Goal: Transaction & Acquisition: Obtain resource

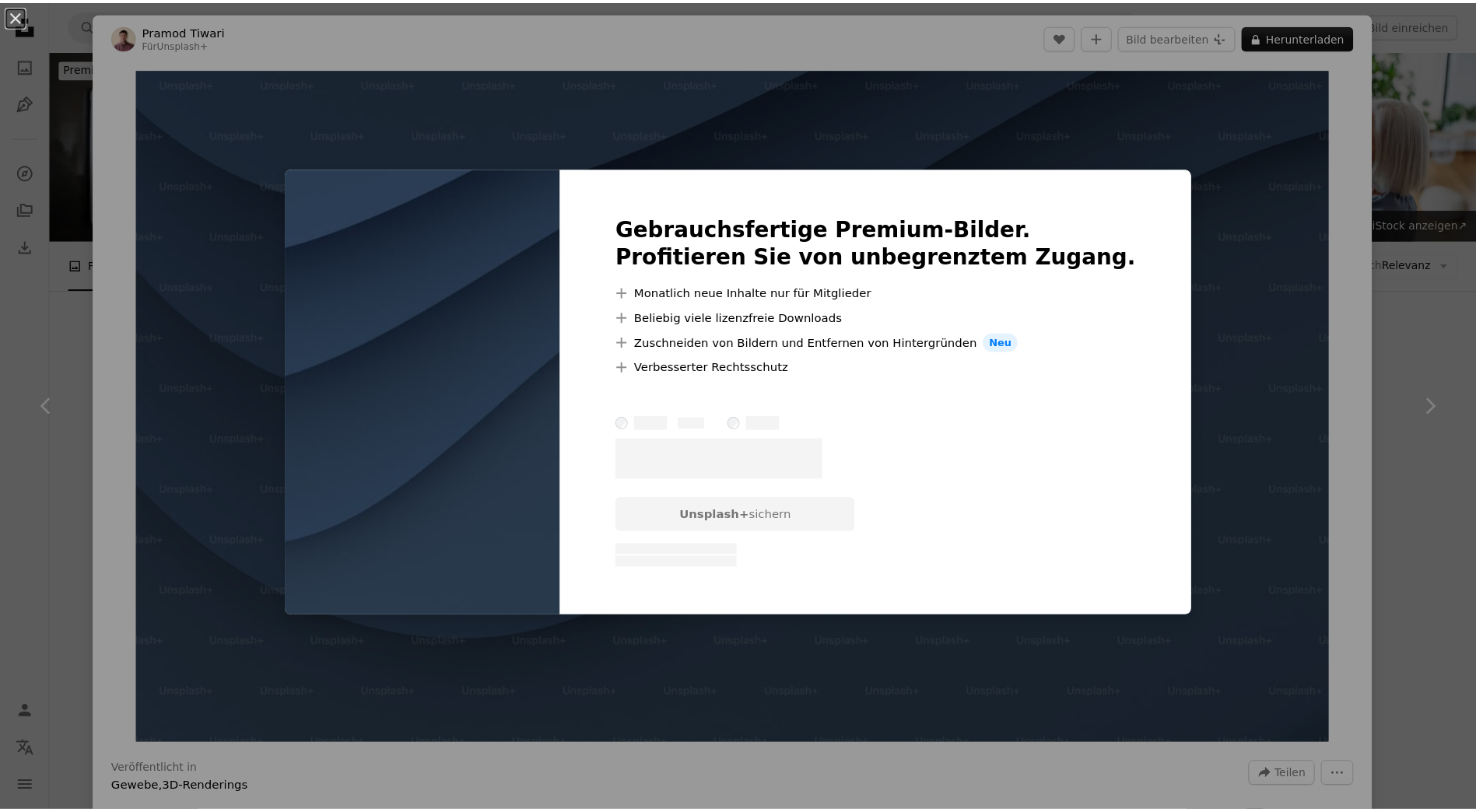
scroll to position [5368, 0]
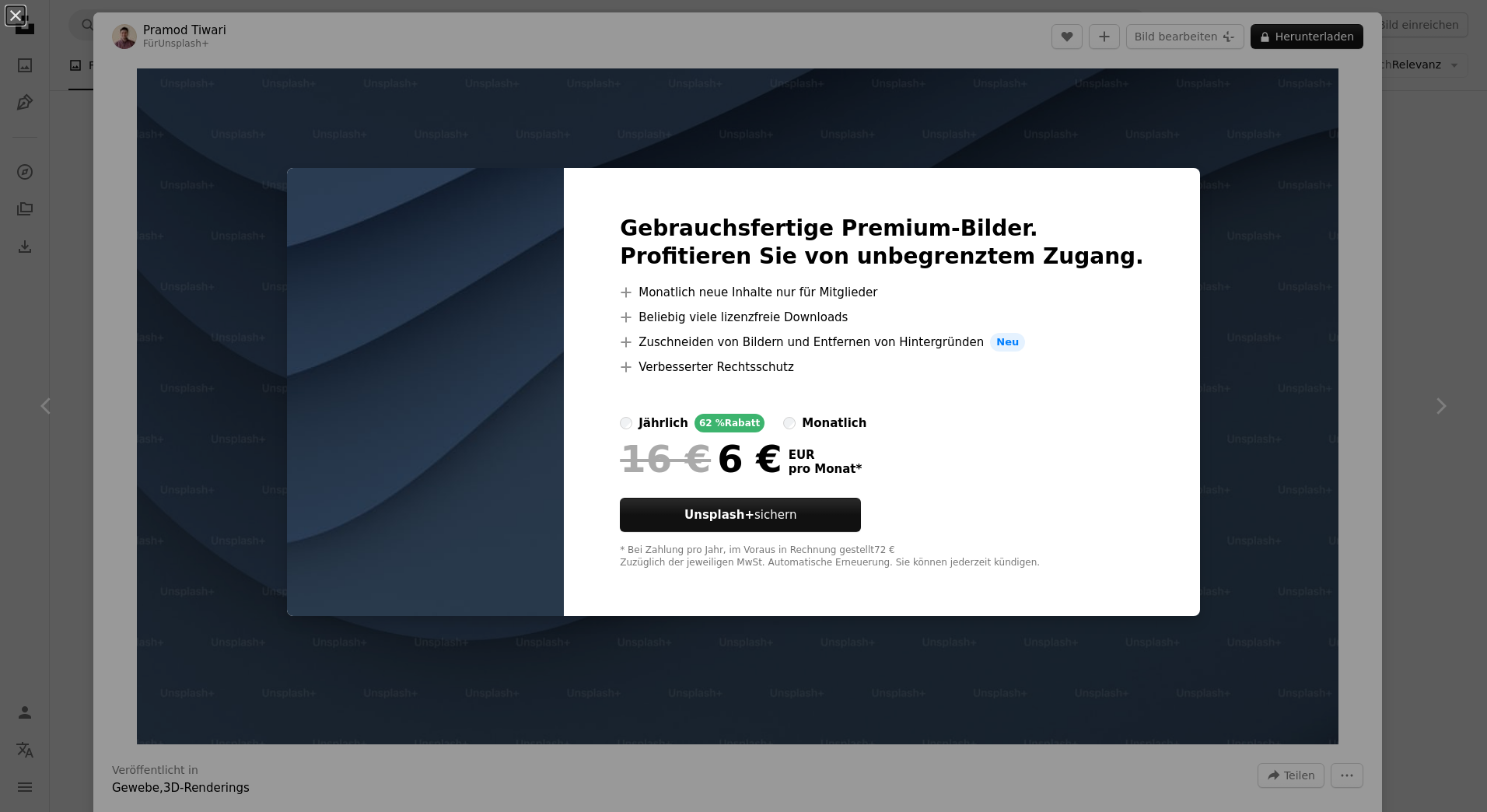
click at [1145, 116] on div "An X shape Gebrauchsfertige Premium-Bilder. Profitieren Sie von unbegrenztem Zu…" at bounding box center [744, 406] width 1487 height 812
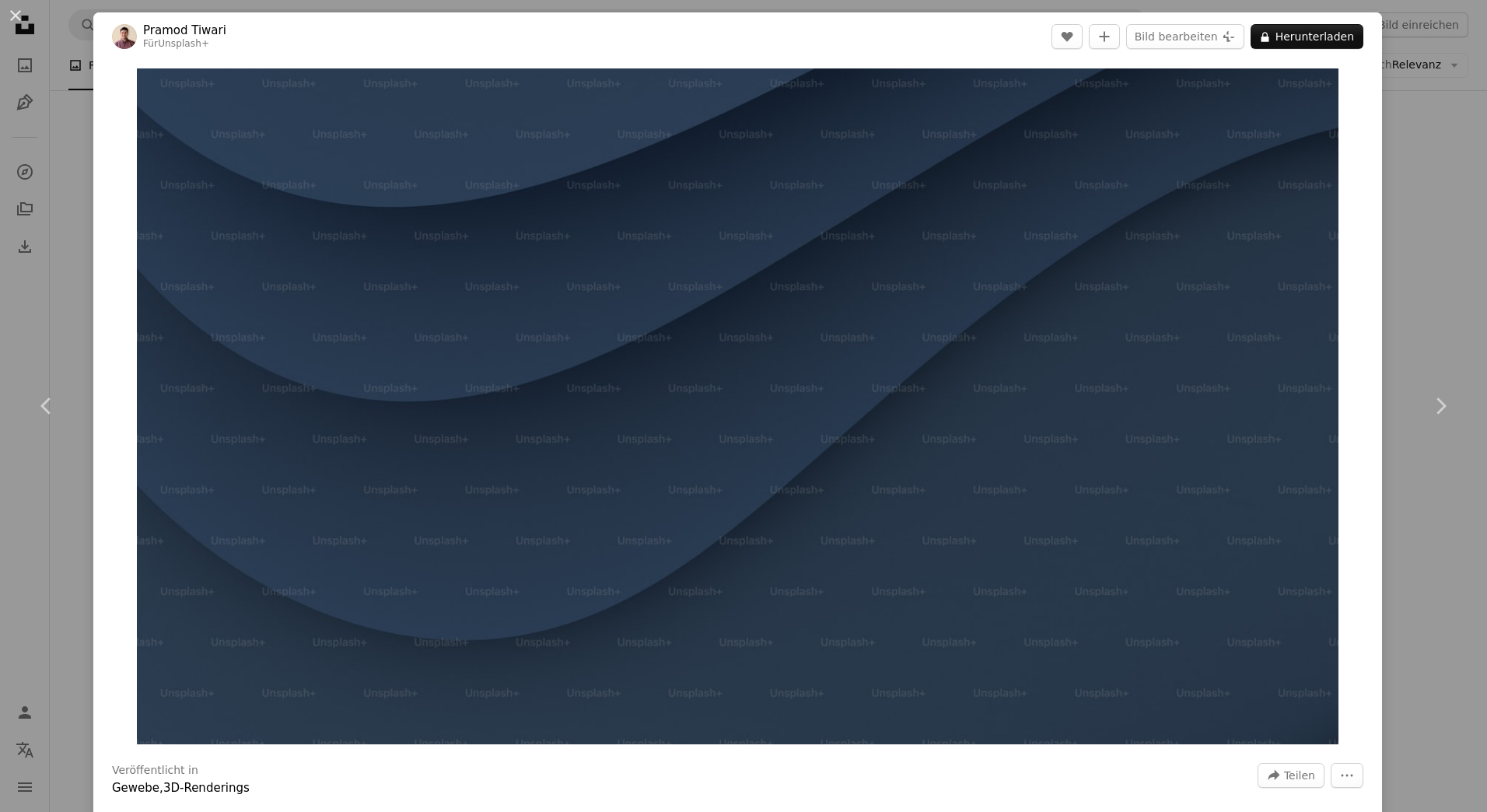
click at [53, 95] on div "An X shape Chevron left Chevron right [PERSON_NAME] Für Unsplash+ A heart A plu…" at bounding box center [744, 406] width 1487 height 812
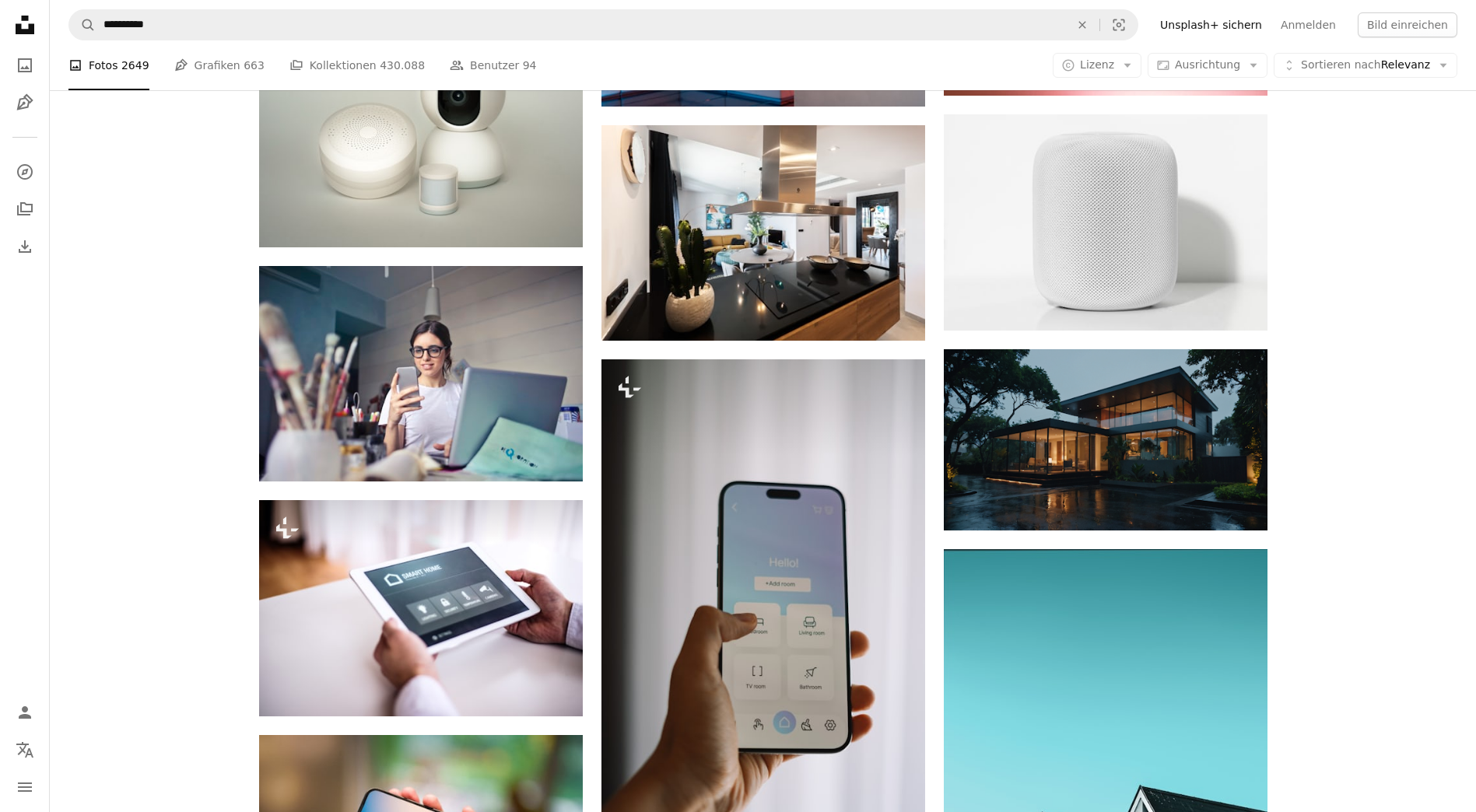
scroll to position [10425, 0]
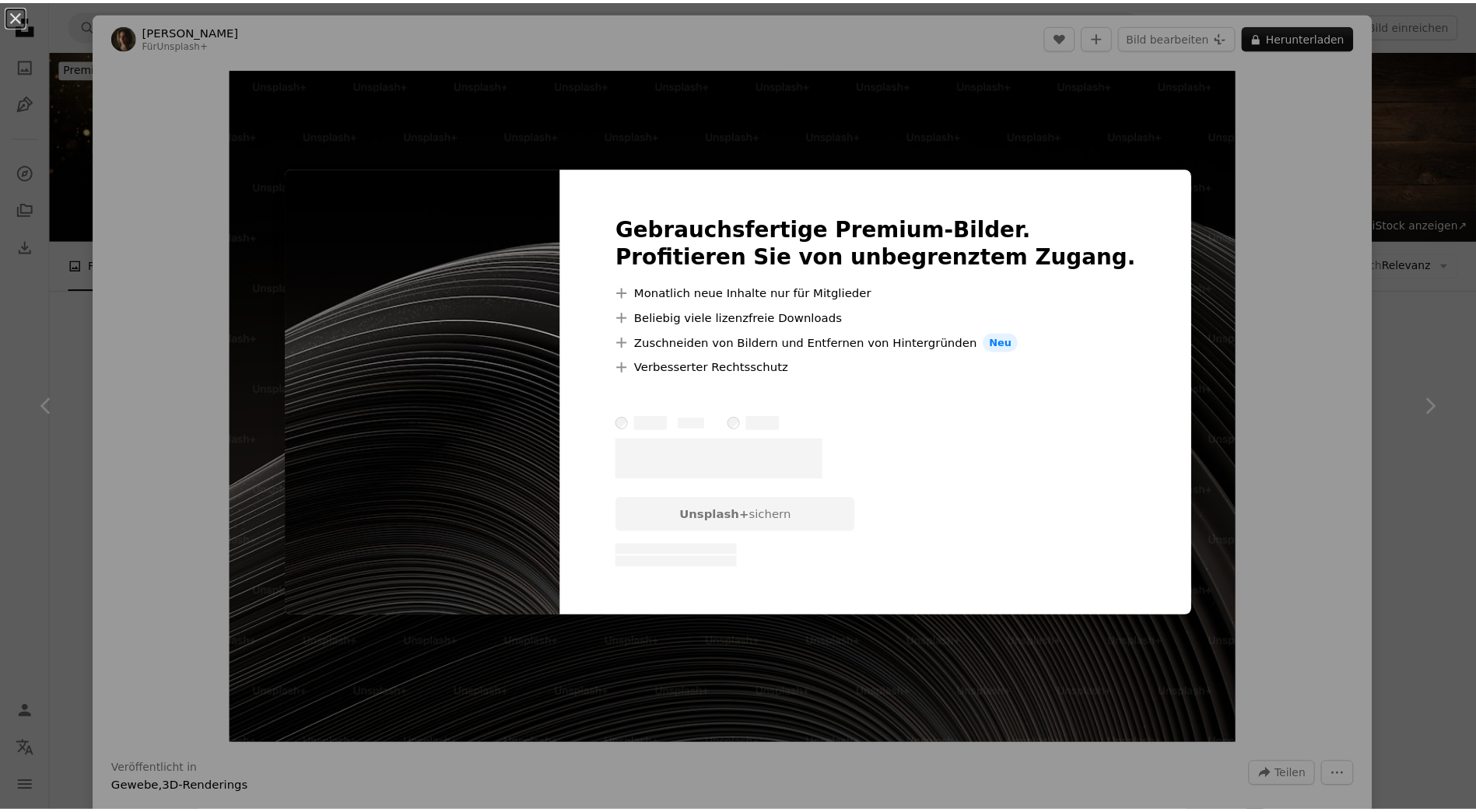
scroll to position [8796, 0]
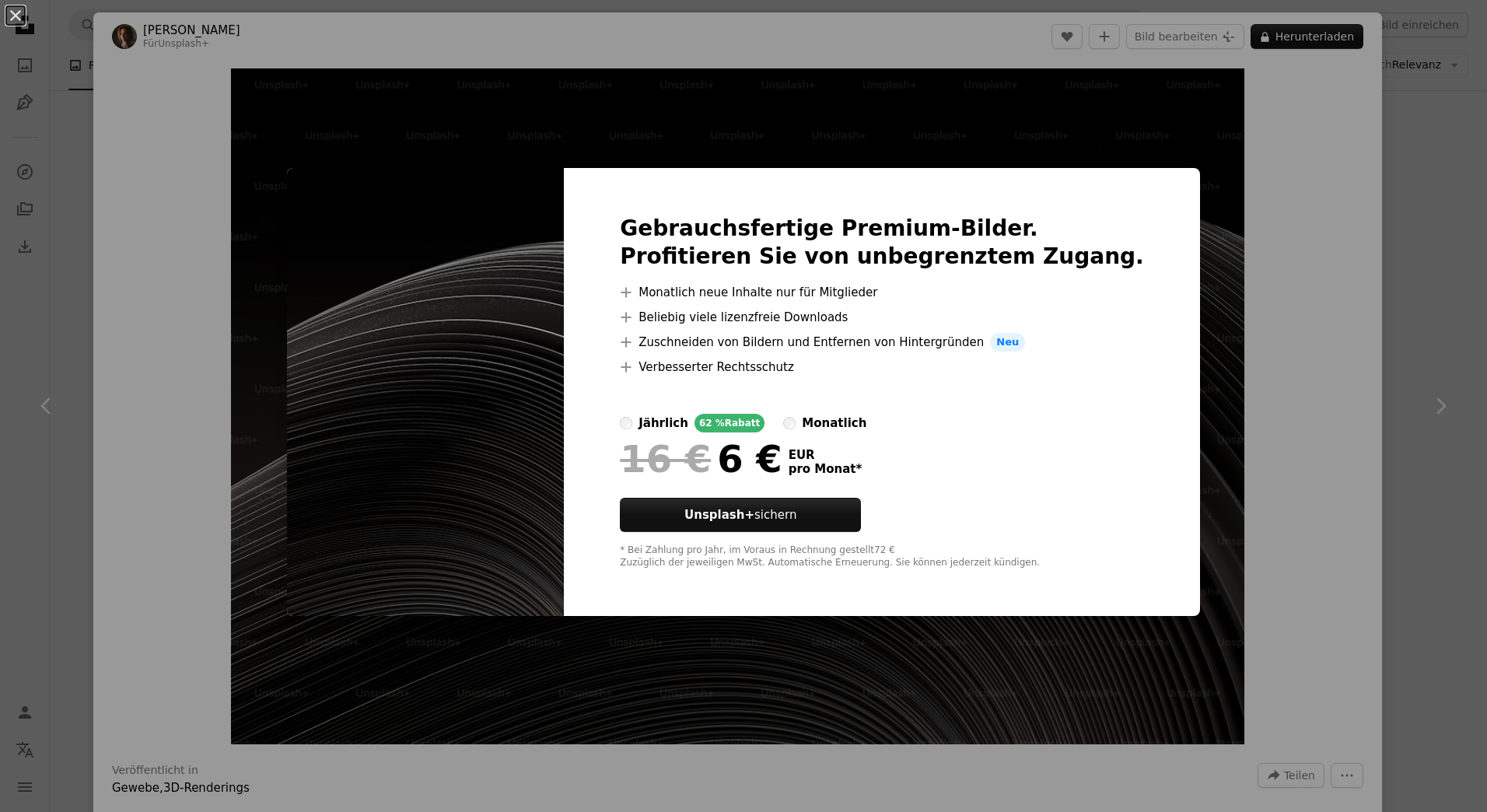
click at [1250, 292] on div "An X shape Gebrauchsfertige Premium-Bilder. Profitieren Sie von unbegrenztem Zu…" at bounding box center [744, 406] width 1487 height 812
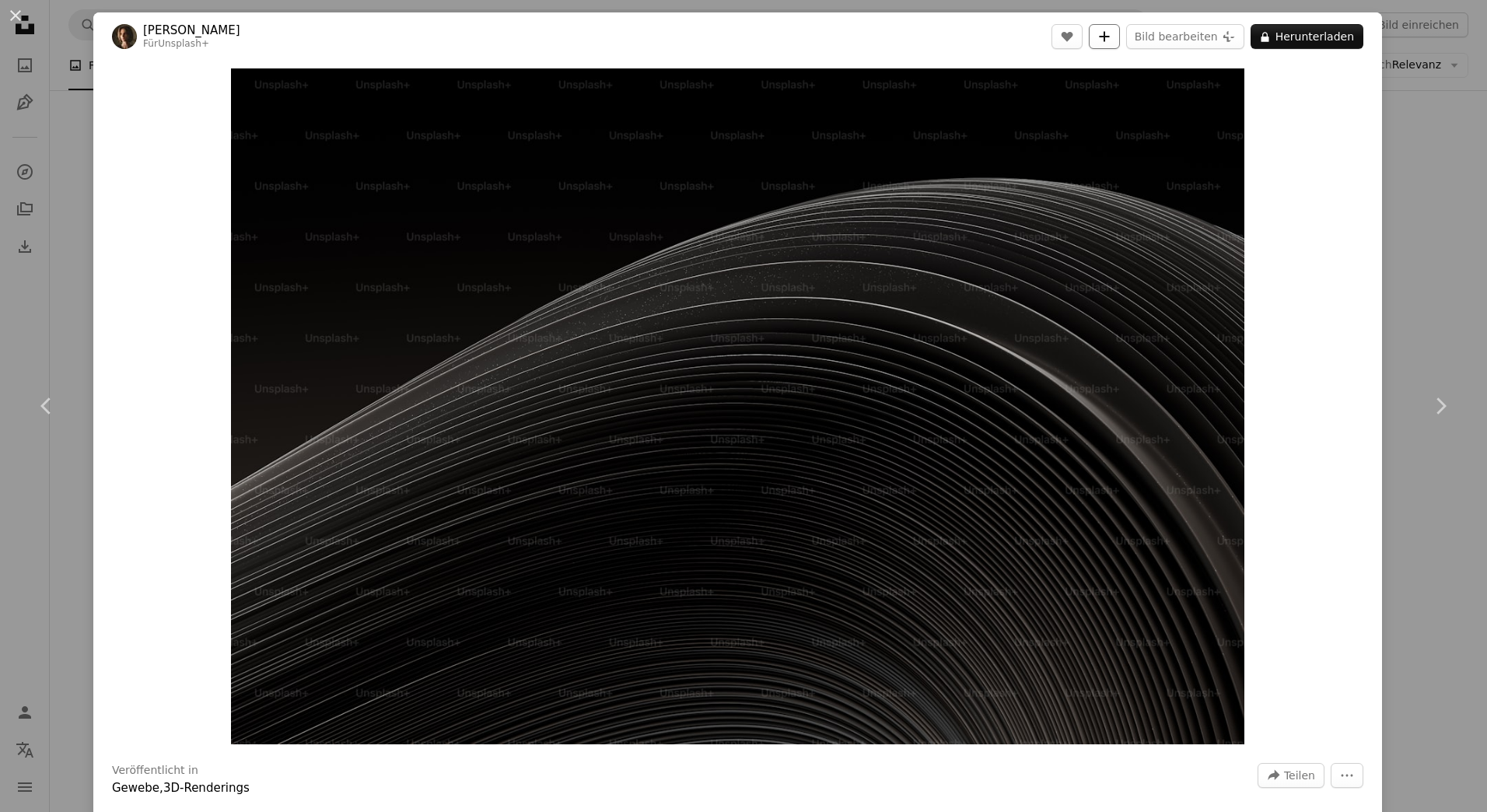
click at [1102, 34] on icon "A plus sign" at bounding box center [1104, 36] width 13 height 13
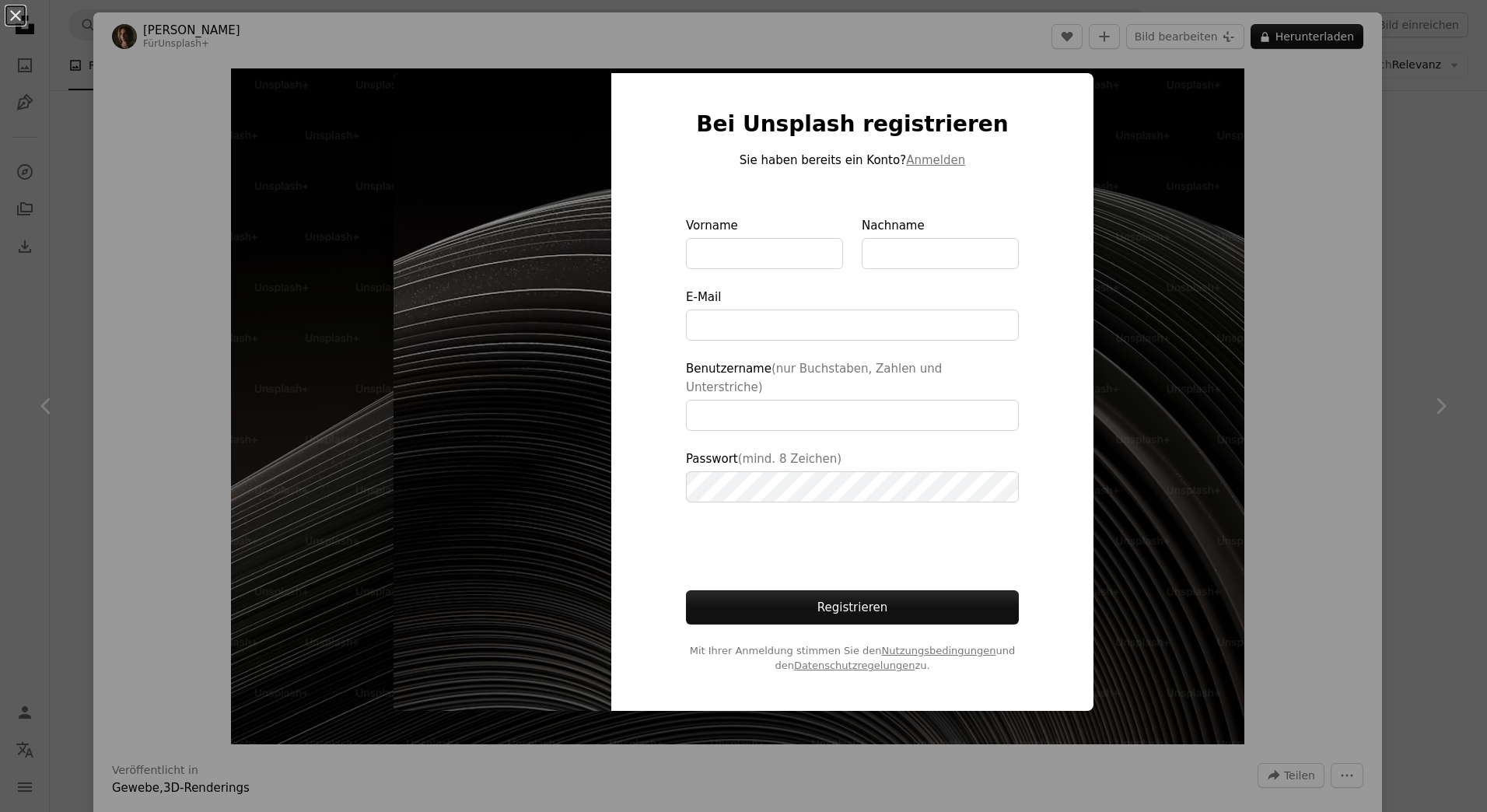
click at [1387, 291] on div "An X shape Bei Unsplash registrieren Sie haben bereits ein Konto? Anmelden Vorn…" at bounding box center [744, 406] width 1487 height 812
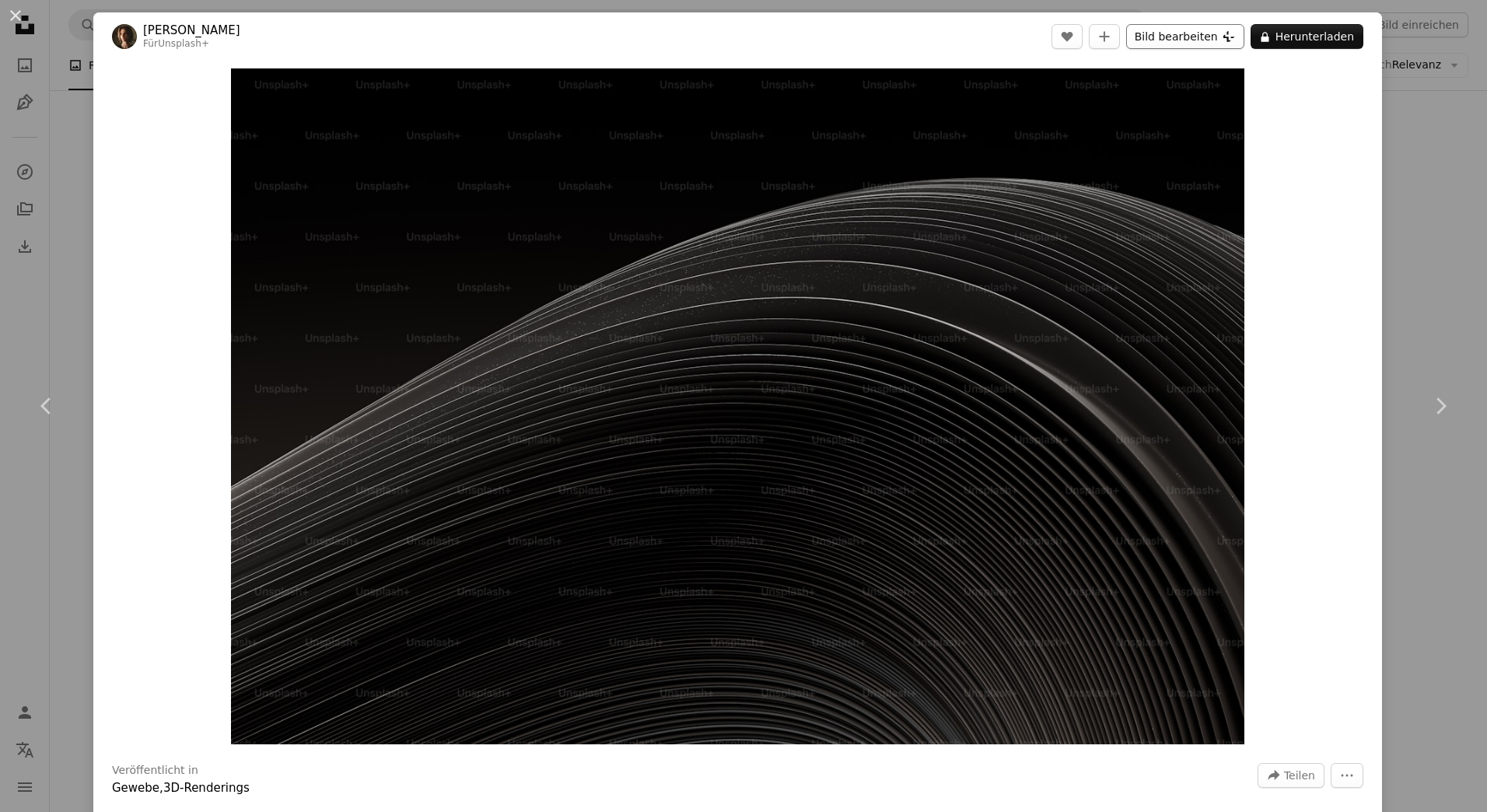
click at [1185, 33] on button "Bild bearbeiten Plus sign for Unsplash+" at bounding box center [1185, 37] width 119 height 25
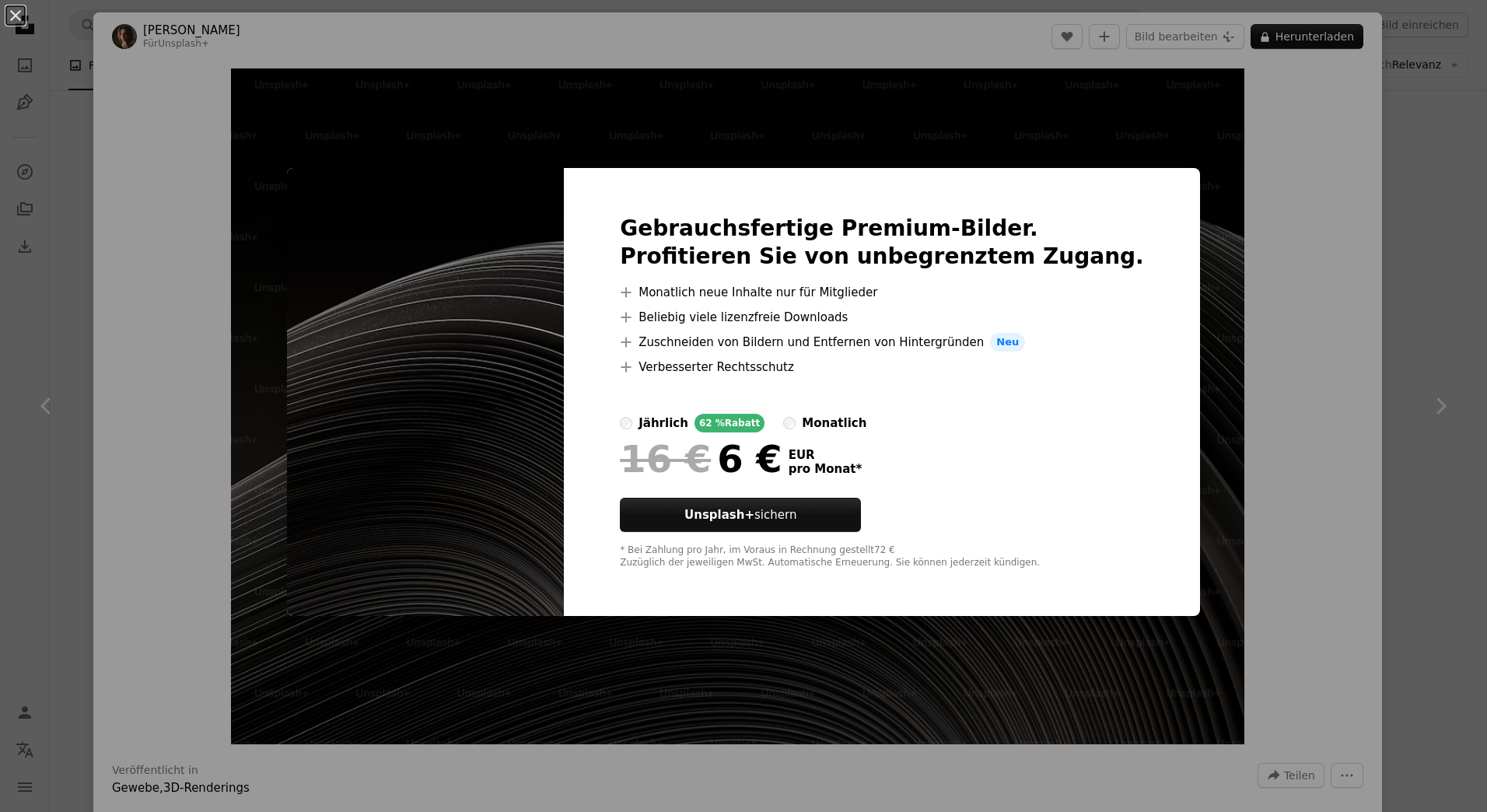
click at [1206, 322] on div "An X shape Gebrauchsfertige Premium-Bilder. Profitieren Sie von unbegrenztem Zu…" at bounding box center [744, 406] width 1487 height 812
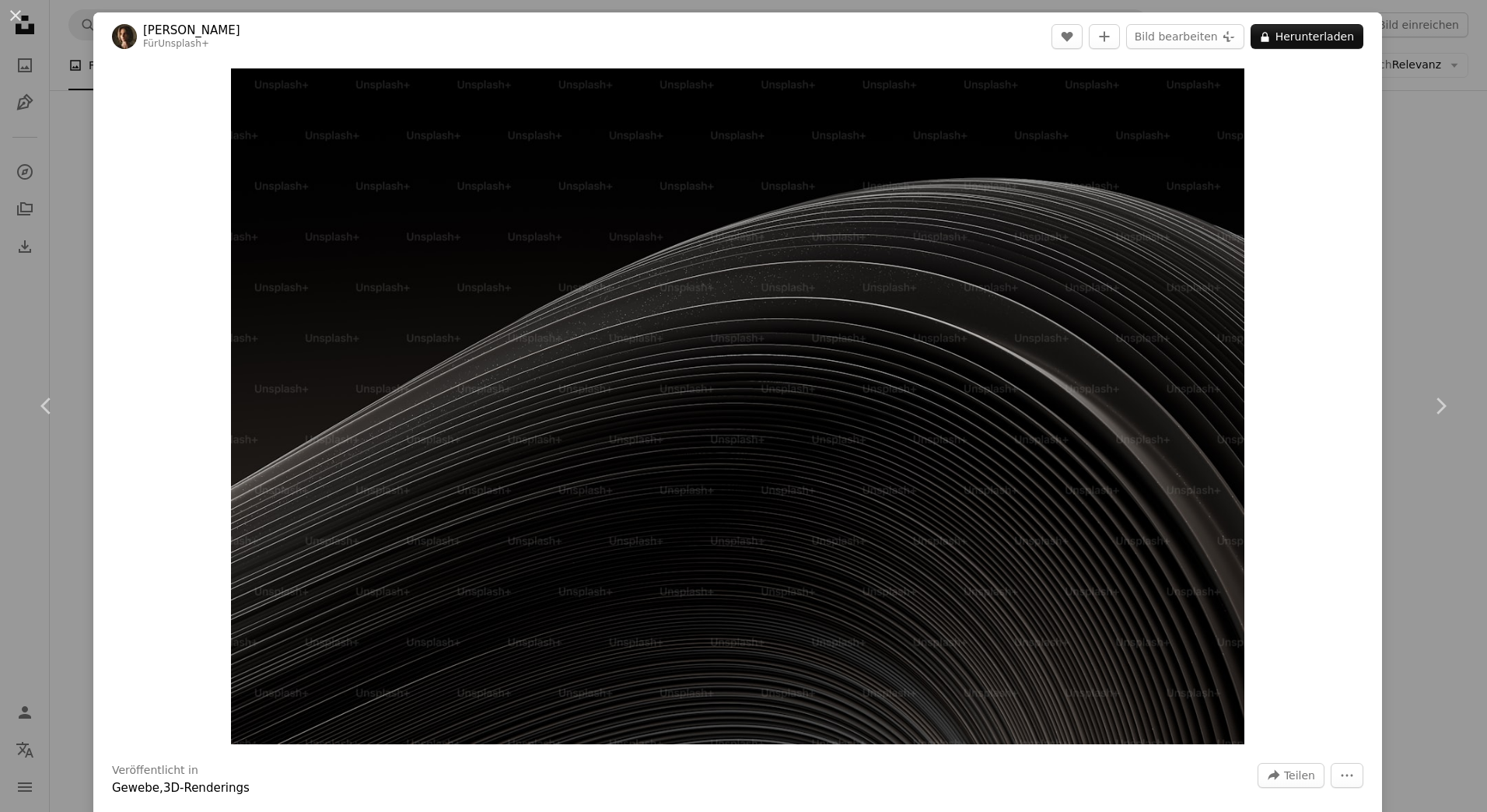
click at [74, 150] on div "An X shape Chevron left Chevron right Alex Shuper Für Unsplash+ A heart A plus …" at bounding box center [744, 406] width 1487 height 812
